Goal: Task Accomplishment & Management: Use online tool/utility

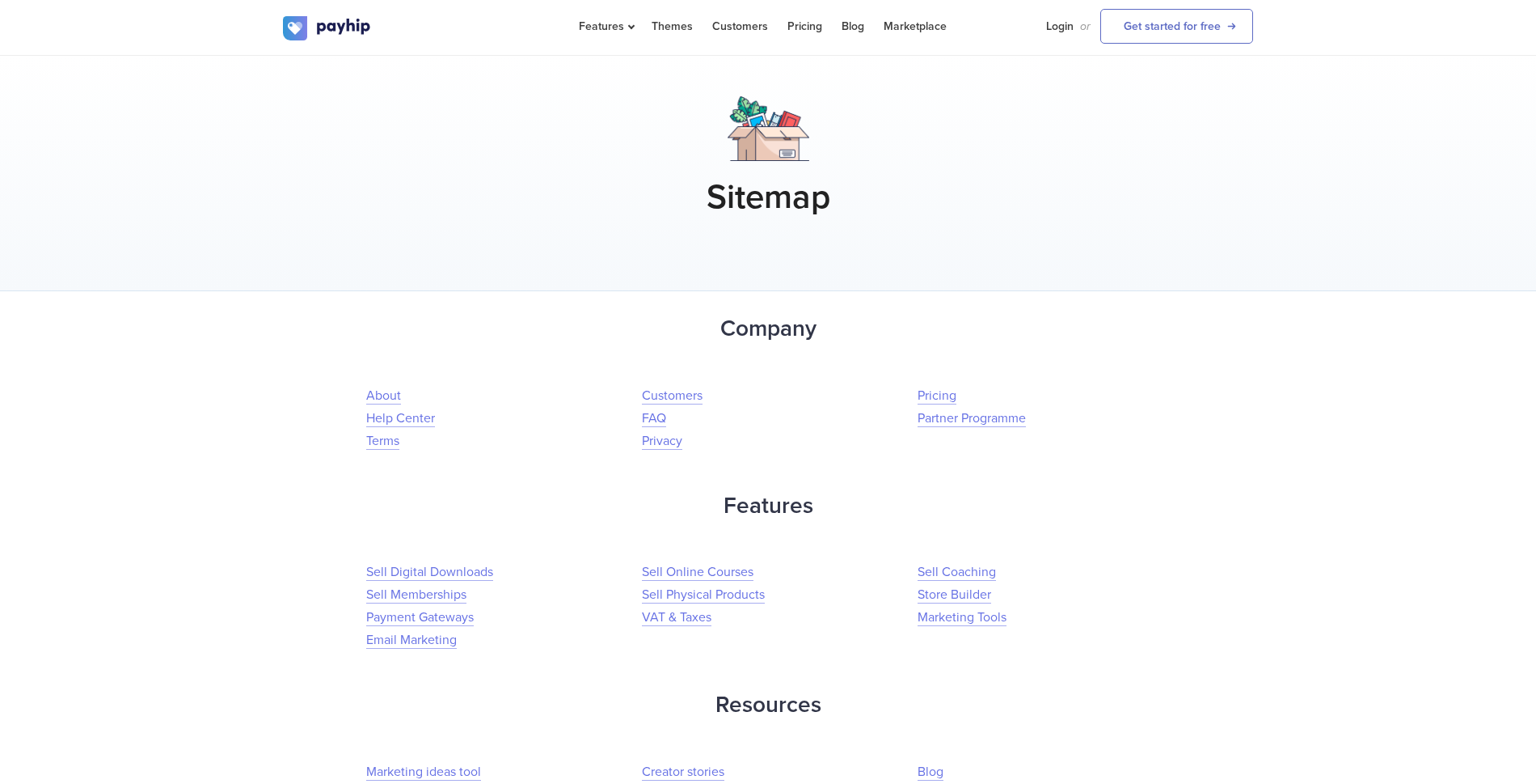
scroll to position [1031, 0]
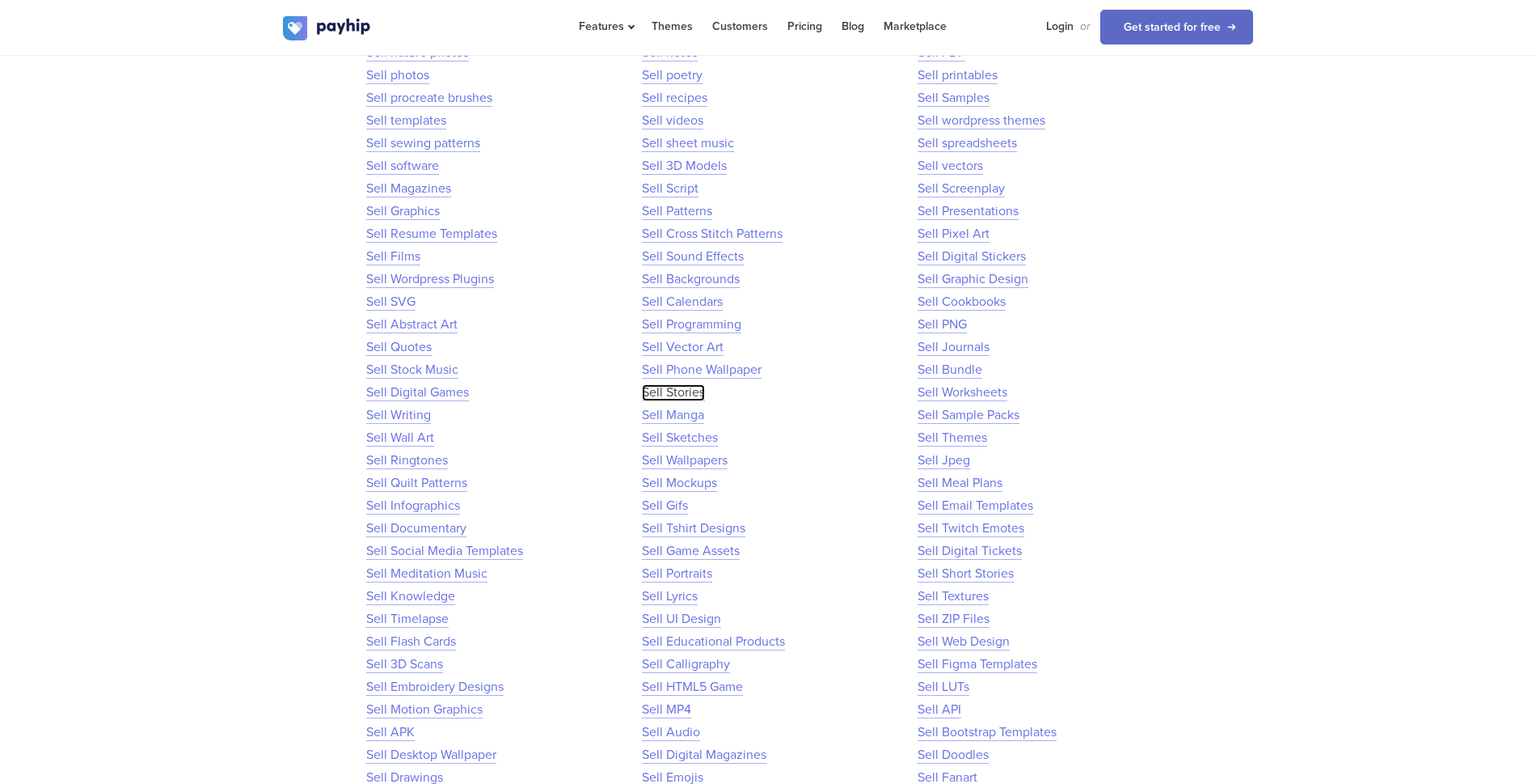
click at [680, 392] on link "Sell Stories" at bounding box center [673, 392] width 63 height 17
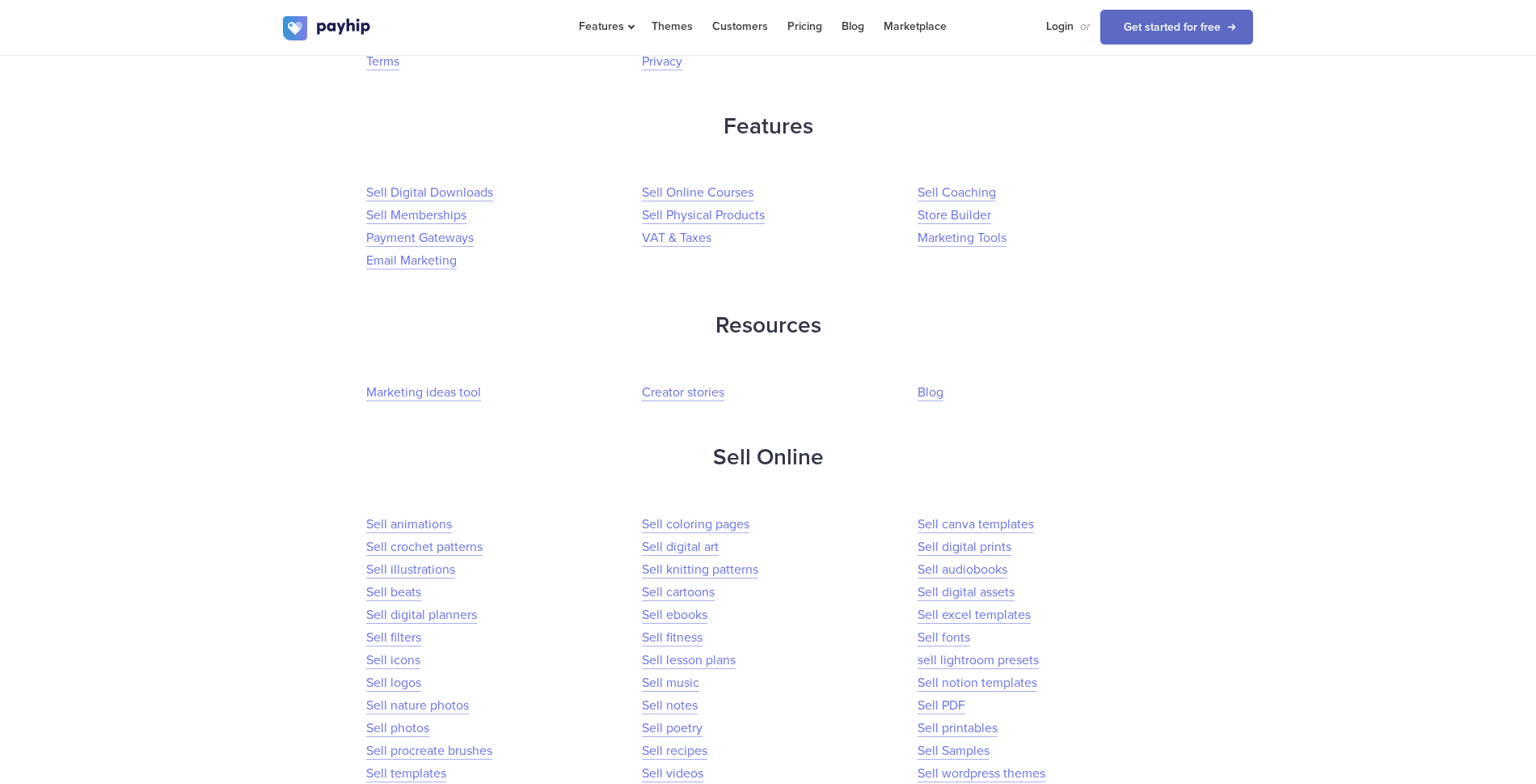
scroll to position [1031, 0]
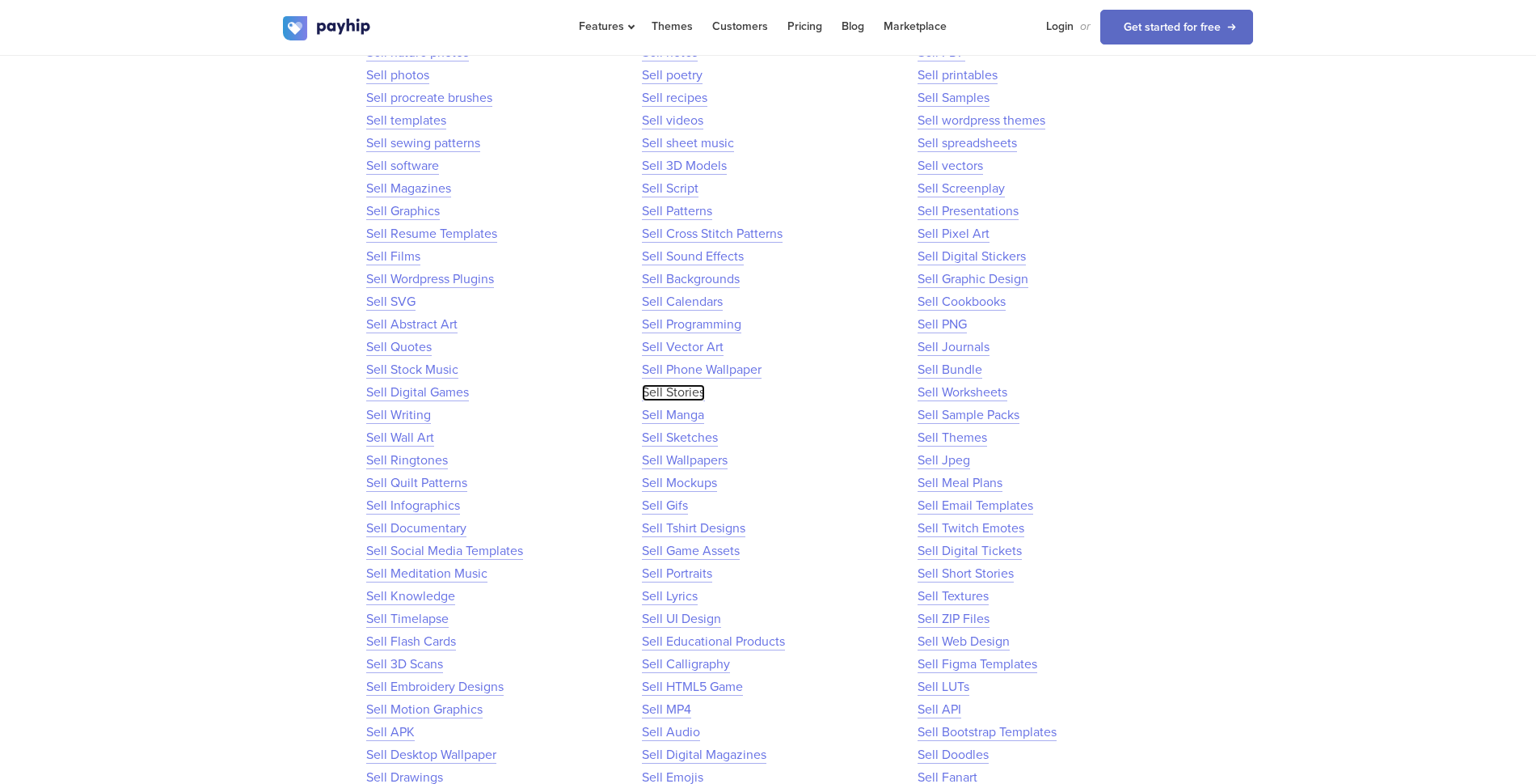
click at [678, 394] on link "Sell Stories" at bounding box center [673, 392] width 63 height 17
